Goal: Navigation & Orientation: Find specific page/section

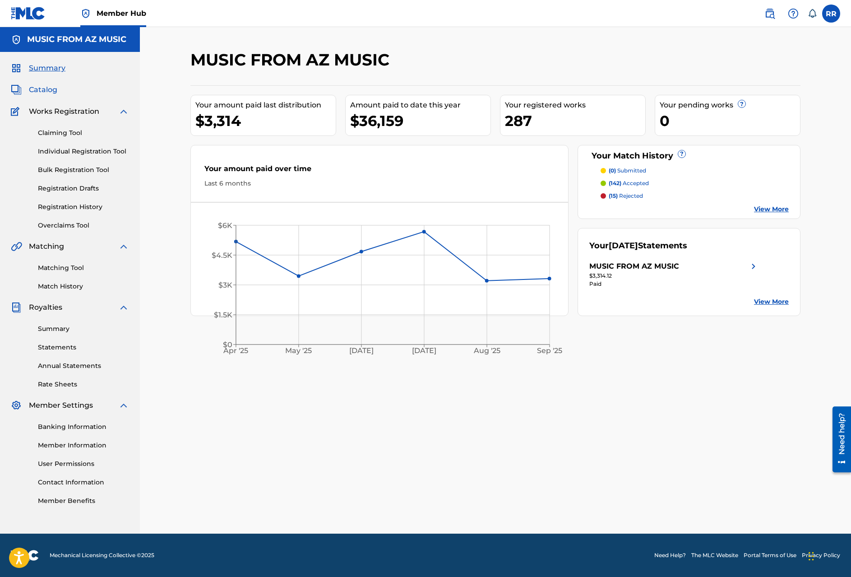
drag, startPoint x: 59, startPoint y: 67, endPoint x: 54, endPoint y: 89, distance: 22.6
click at [59, 68] on span "Summary" at bounding box center [47, 68] width 37 height 11
click at [53, 91] on span "Catalog" at bounding box center [43, 89] width 28 height 11
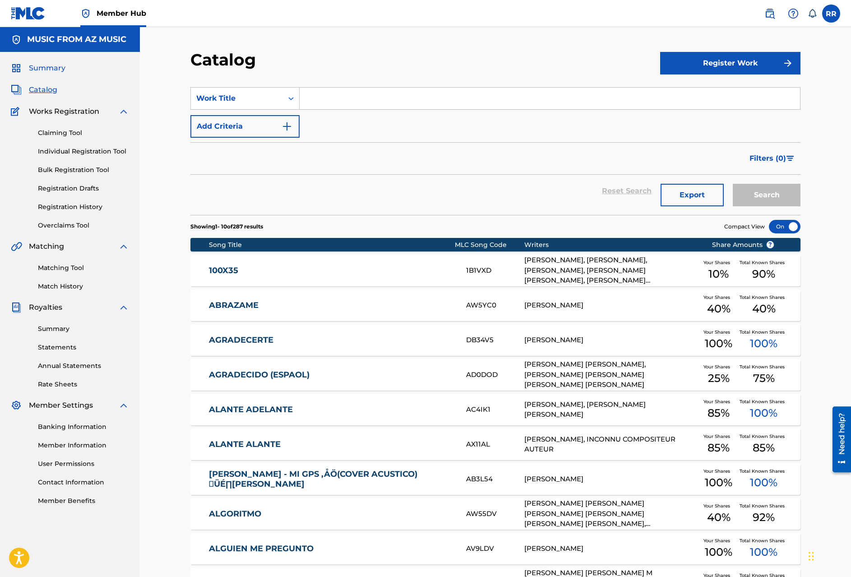
click at [61, 67] on span "Summary" at bounding box center [47, 68] width 37 height 11
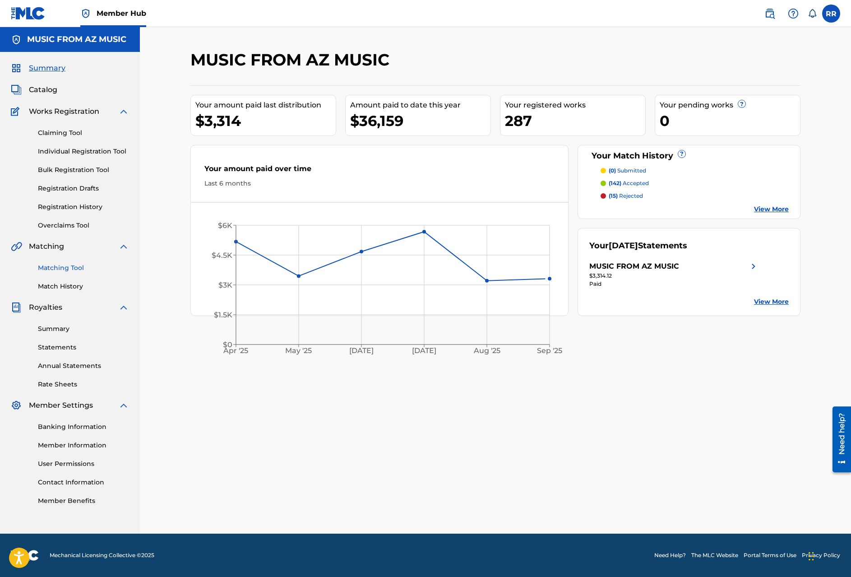
click at [66, 265] on link "Matching Tool" at bounding box center [83, 267] width 91 height 9
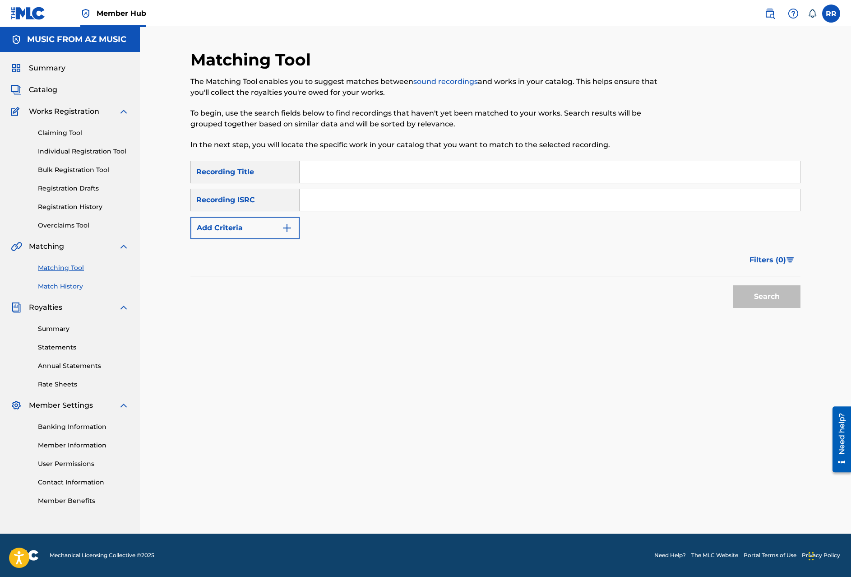
click at [79, 286] on link "Match History" at bounding box center [83, 286] width 91 height 9
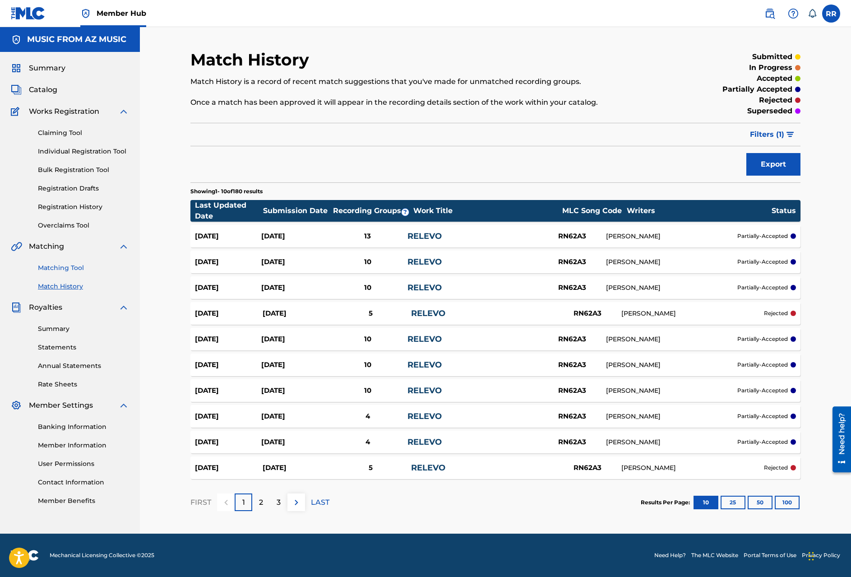
click at [65, 266] on link "Matching Tool" at bounding box center [83, 267] width 91 height 9
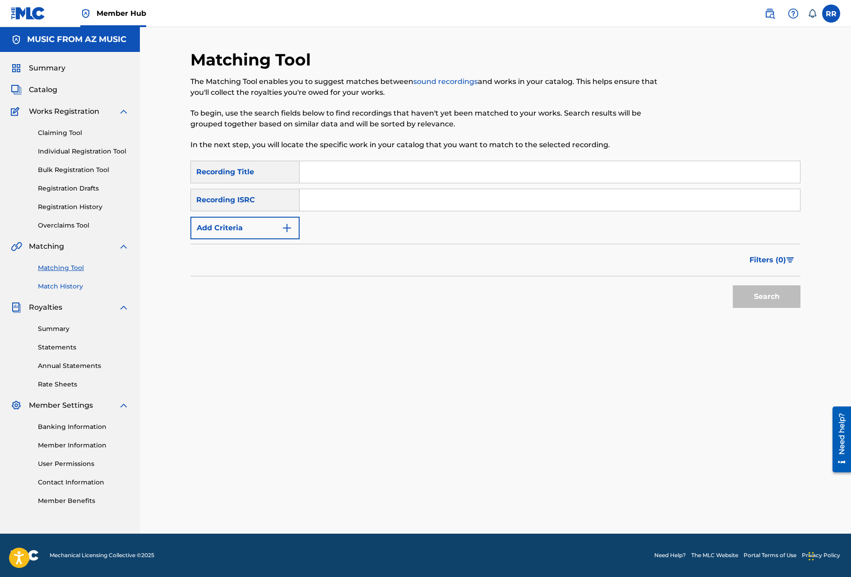
click at [65, 283] on link "Match History" at bounding box center [83, 286] width 91 height 9
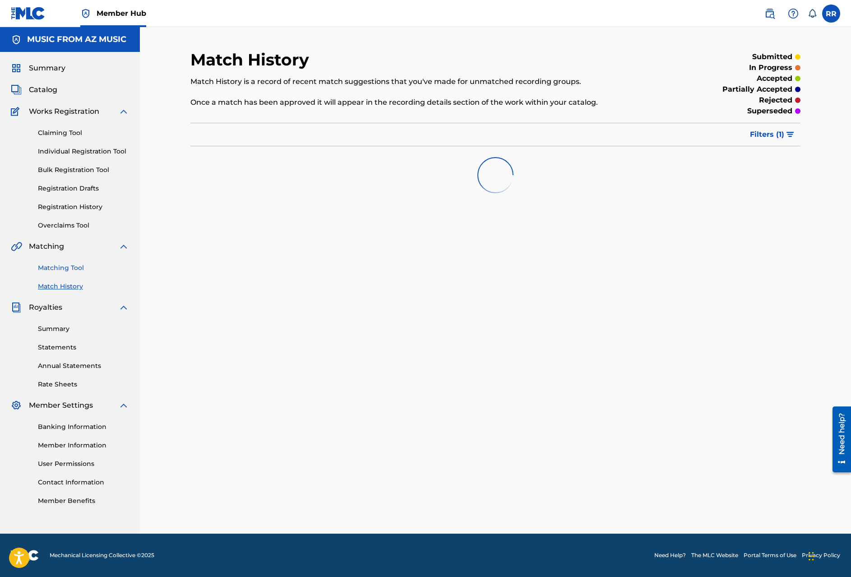
click at [60, 271] on link "Matching Tool" at bounding box center [83, 267] width 91 height 9
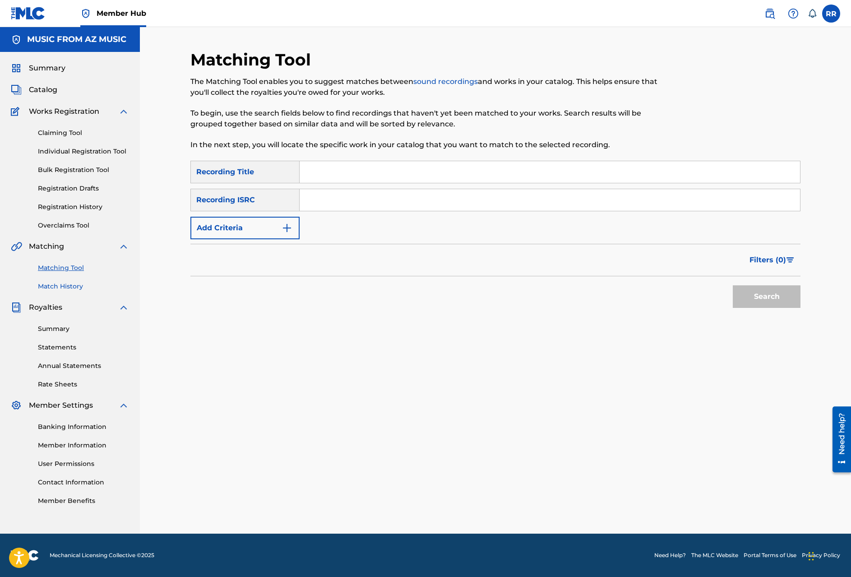
click at [45, 286] on link "Match History" at bounding box center [83, 286] width 91 height 9
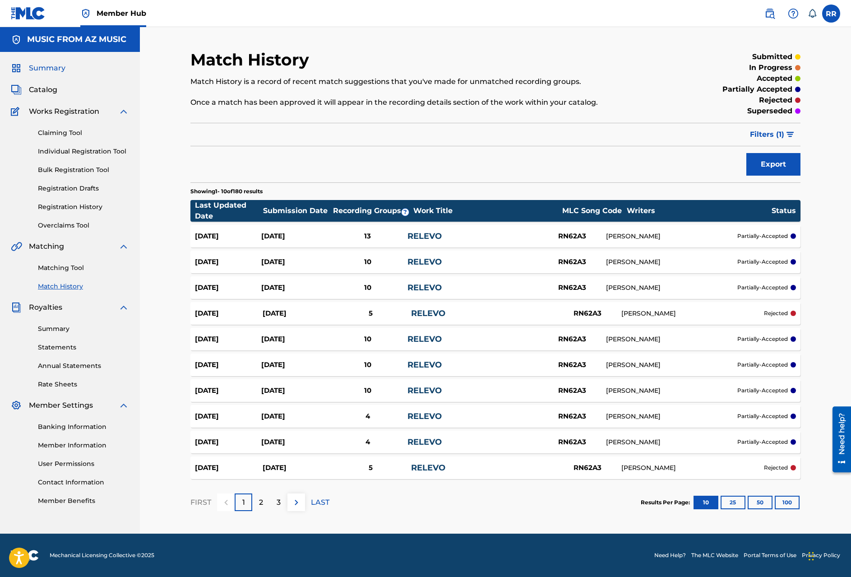
click at [63, 70] on span "Summary" at bounding box center [47, 68] width 37 height 11
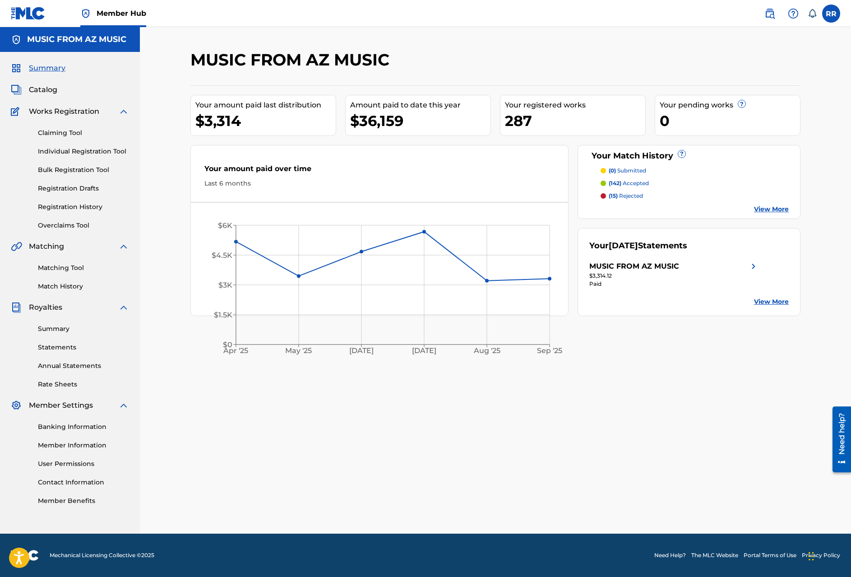
click at [41, 83] on div "Summary Catalog Works Registration Claiming Tool Individual Registration Tool B…" at bounding box center [70, 284] width 140 height 465
click at [42, 86] on span "Catalog" at bounding box center [43, 89] width 28 height 11
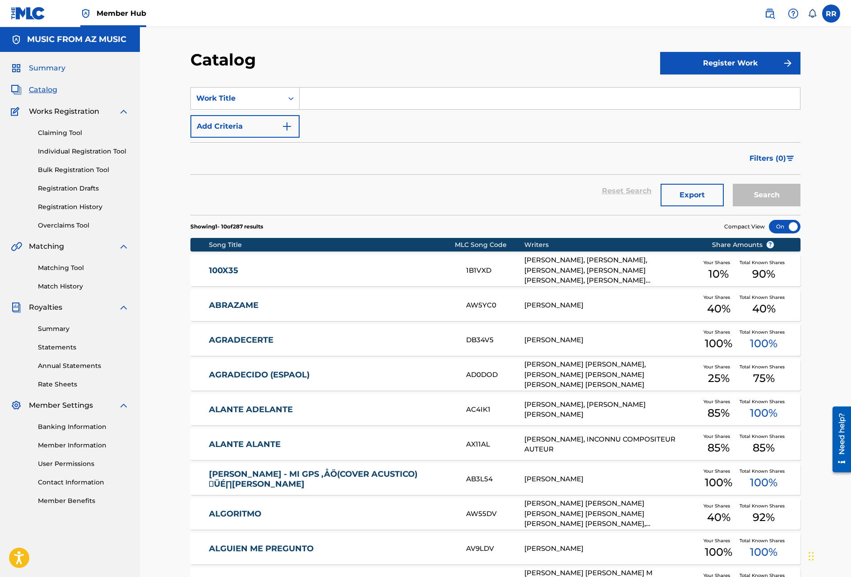
click at [51, 67] on span "Summary" at bounding box center [47, 68] width 37 height 11
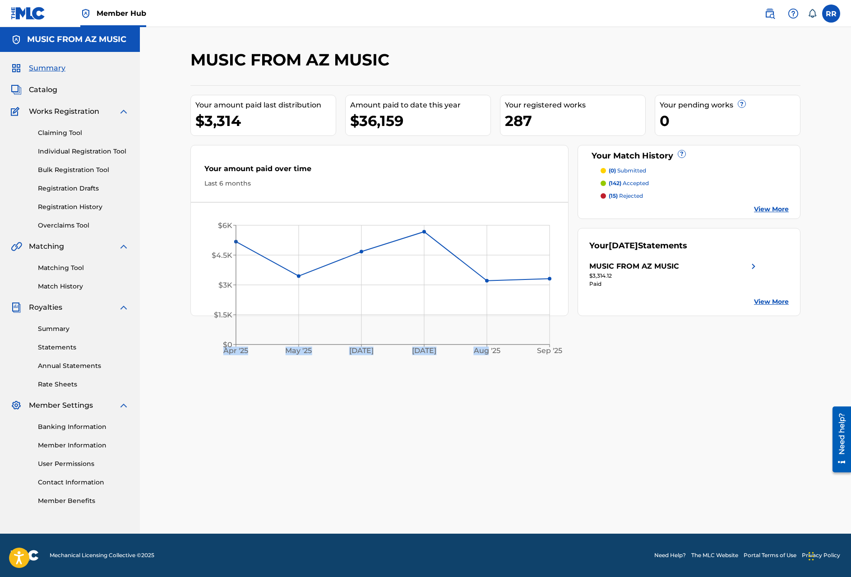
drag, startPoint x: 490, startPoint y: 231, endPoint x: 475, endPoint y: 201, distance: 33.3
click at [475, 201] on div "Your amount paid over time Last 6 months [DATE] May '[DATE] [DATE] '[DATE] Sep …" at bounding box center [380, 230] width 378 height 171
click at [51, 90] on span "Catalog" at bounding box center [43, 89] width 28 height 11
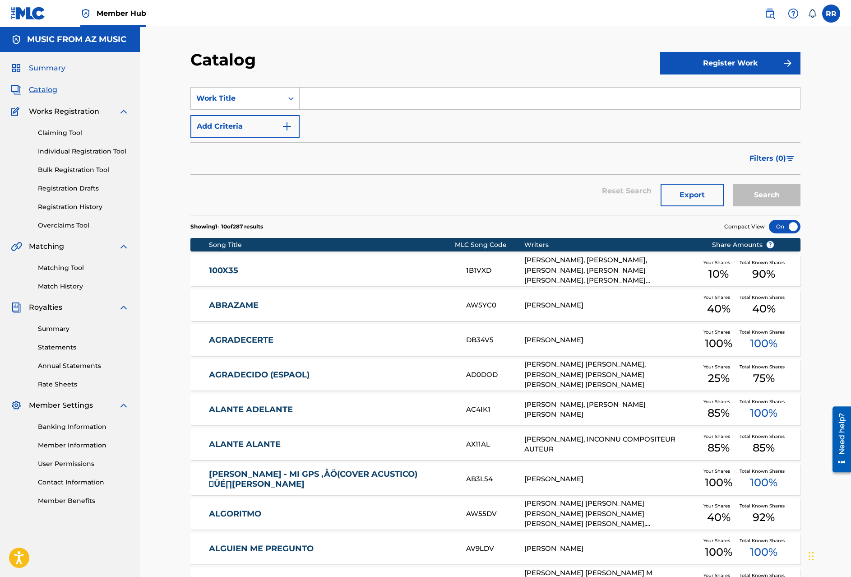
click at [49, 67] on span "Summary" at bounding box center [47, 68] width 37 height 11
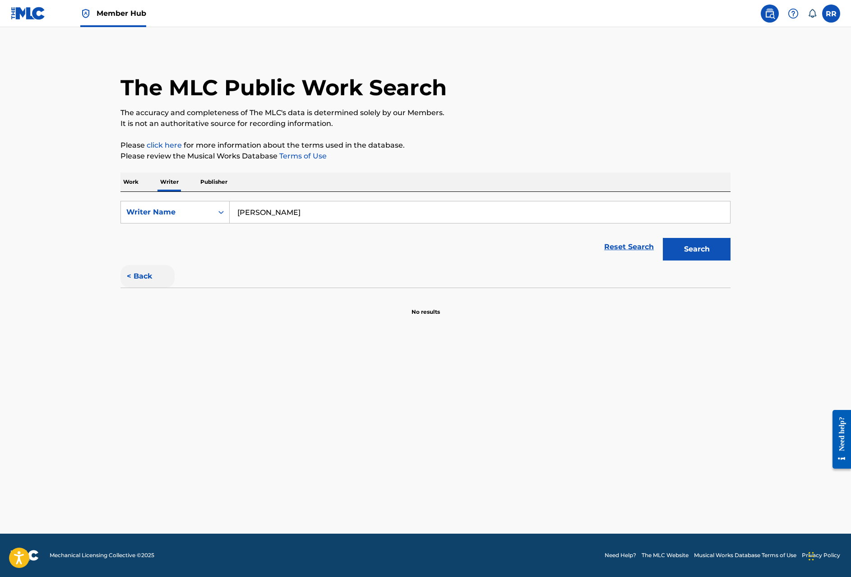
click at [144, 278] on button "< Back" at bounding box center [148, 276] width 54 height 23
